Goal: Task Accomplishment & Management: Complete application form

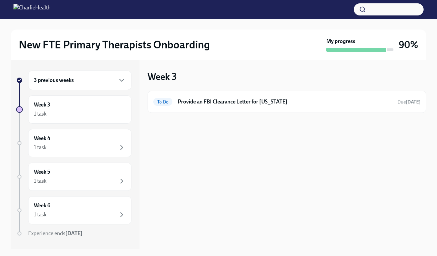
click at [110, 80] on div "3 previous weeks" at bounding box center [80, 80] width 92 height 8
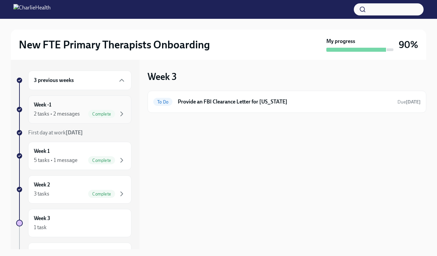
click at [69, 110] on div "2 tasks • 2 messages Complete" at bounding box center [80, 114] width 92 height 8
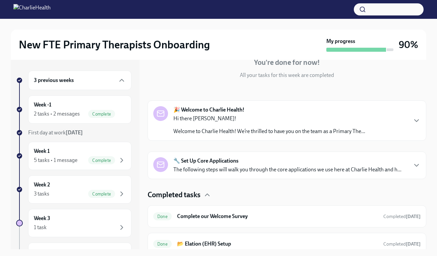
scroll to position [76, 0]
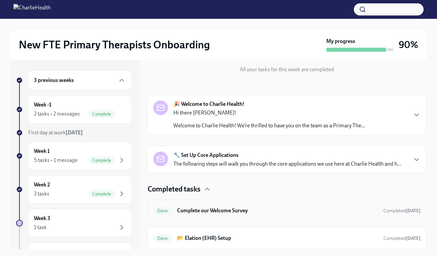
click at [240, 213] on h6 "Complete our Welcome Survey" at bounding box center [277, 210] width 201 height 7
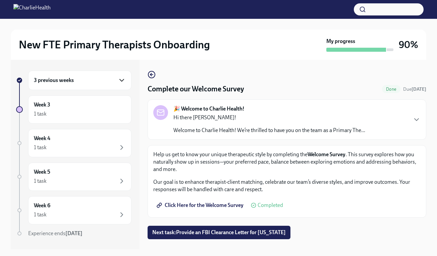
click at [118, 82] on icon "button" at bounding box center [122, 80] width 8 height 8
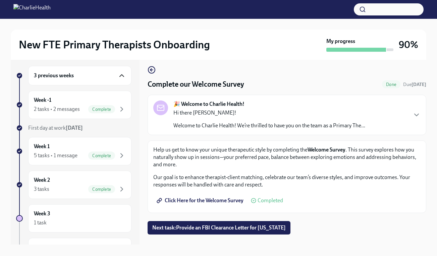
scroll to position [2, 0]
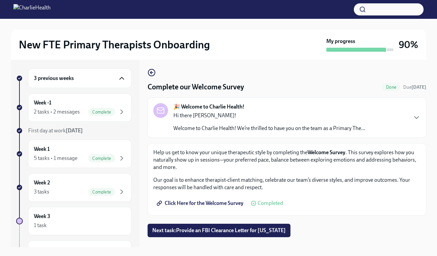
click at [109, 81] on div "3 previous weeks" at bounding box center [80, 78] width 92 height 8
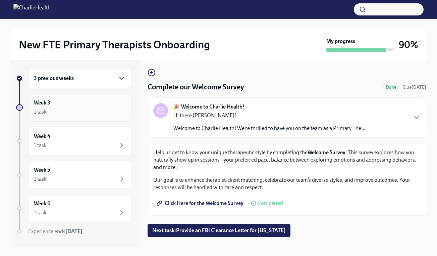
click at [98, 99] on div "Week 3 1 task" at bounding box center [80, 107] width 92 height 17
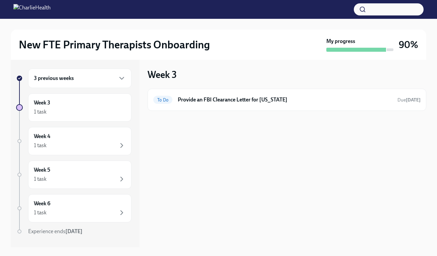
click at [95, 82] on div "3 previous weeks" at bounding box center [80, 78] width 92 height 8
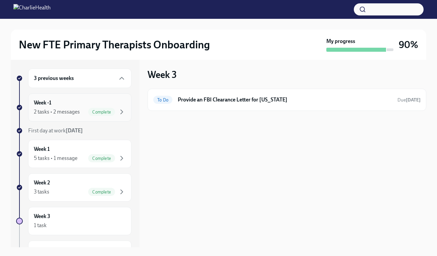
click at [82, 101] on div "Week -1 2 tasks • 2 messages Complete" at bounding box center [80, 107] width 92 height 17
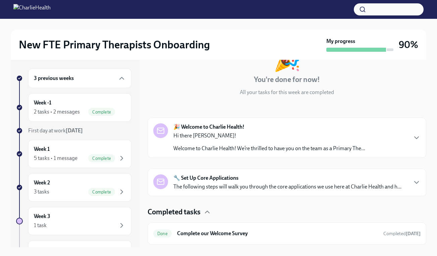
scroll to position [76, 0]
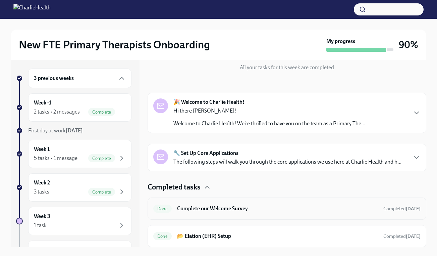
click at [252, 206] on h6 "Complete our Welcome Survey" at bounding box center [277, 208] width 201 height 7
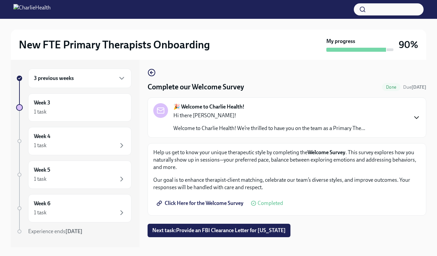
click at [416, 119] on icon "button" at bounding box center [417, 117] width 8 height 8
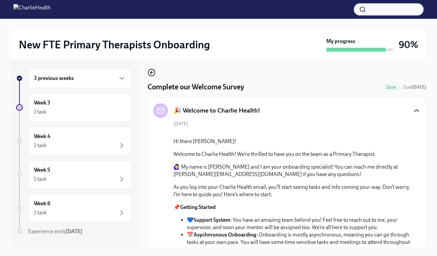
click at [153, 72] on icon "button" at bounding box center [151, 72] width 3 height 0
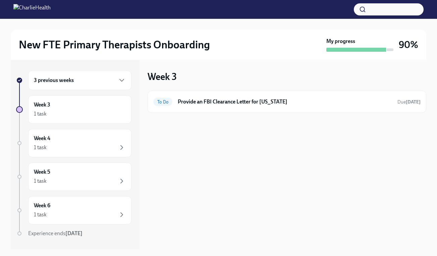
click at [97, 81] on div "3 previous weeks" at bounding box center [80, 80] width 92 height 8
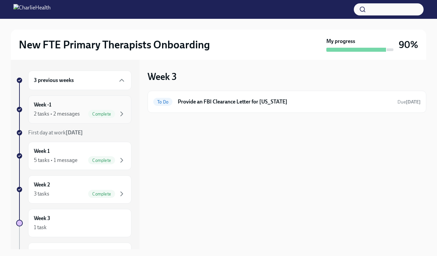
click at [89, 107] on div "Week -1 2 tasks • 2 messages Complete" at bounding box center [80, 109] width 92 height 17
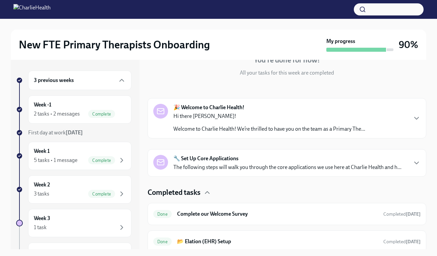
scroll to position [76, 0]
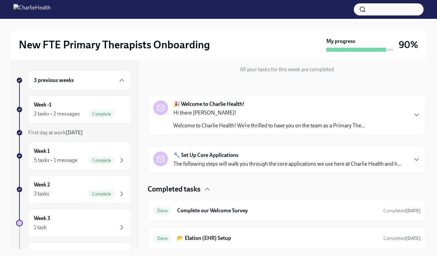
click at [316, 127] on p "Welcome to Charlie Health! We’re thrilled to have you on the team as a Primary …" at bounding box center [269, 125] width 192 height 7
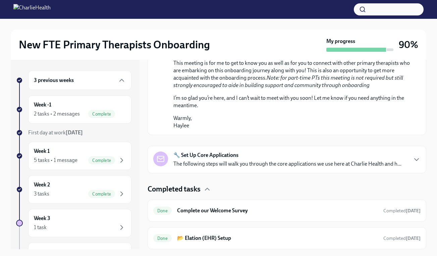
scroll to position [451, 0]
click at [251, 215] on div "Done Complete our Welcome Survey Completed [DATE]" at bounding box center [286, 210] width 267 height 11
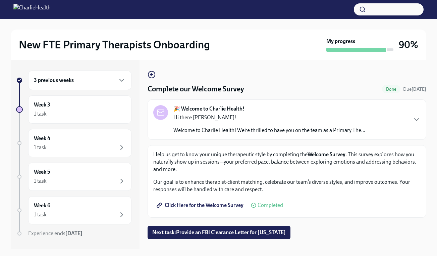
click at [216, 205] on span "Click Here for the Welcome Survey" at bounding box center [201, 205] width 86 height 7
click at [153, 75] on icon "button" at bounding box center [152, 74] width 8 height 8
